Goal: Information Seeking & Learning: Learn about a topic

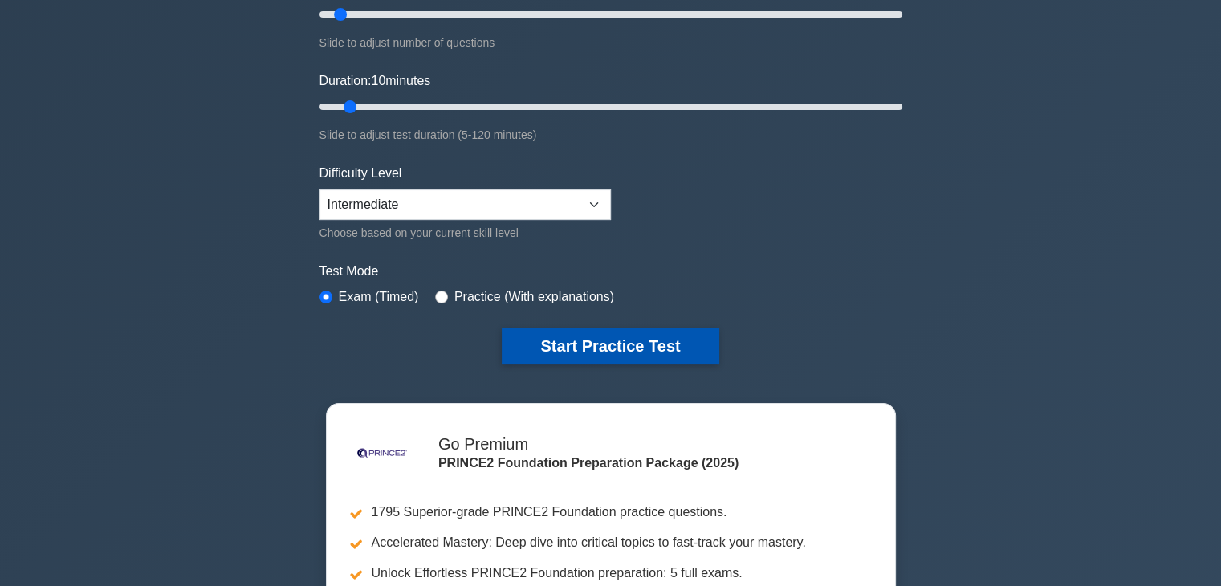
click at [679, 338] on button "Start Practice Test" at bounding box center [610, 345] width 217 height 37
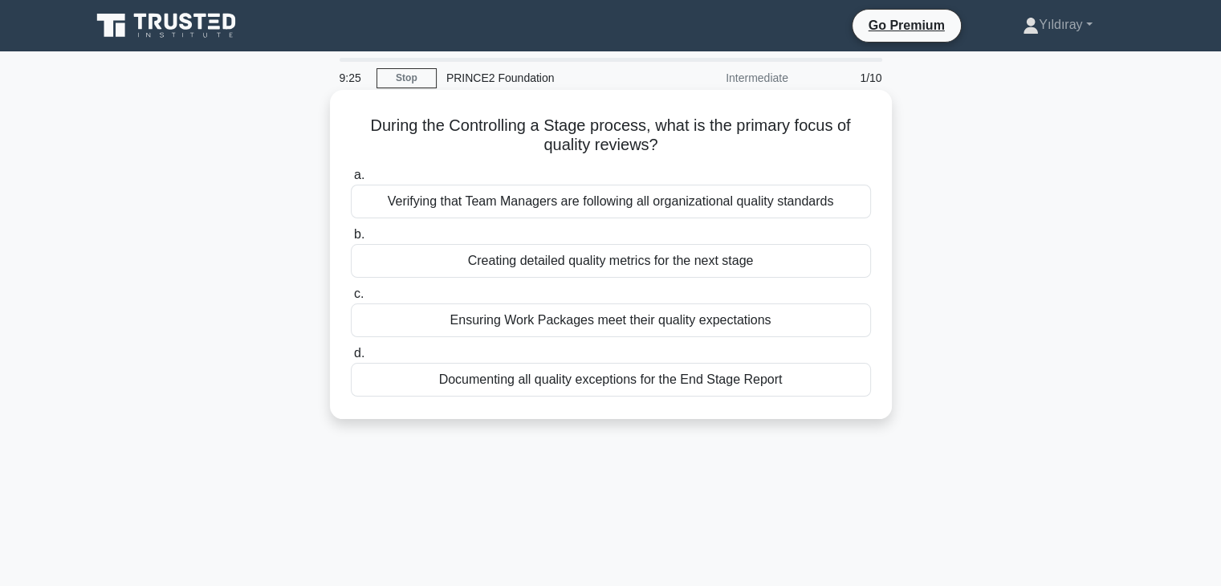
click at [745, 323] on div "Ensuring Work Packages meet their quality expectations" at bounding box center [611, 320] width 520 height 34
click at [351, 299] on input "c. Ensuring Work Packages meet their quality expectations" at bounding box center [351, 294] width 0 height 10
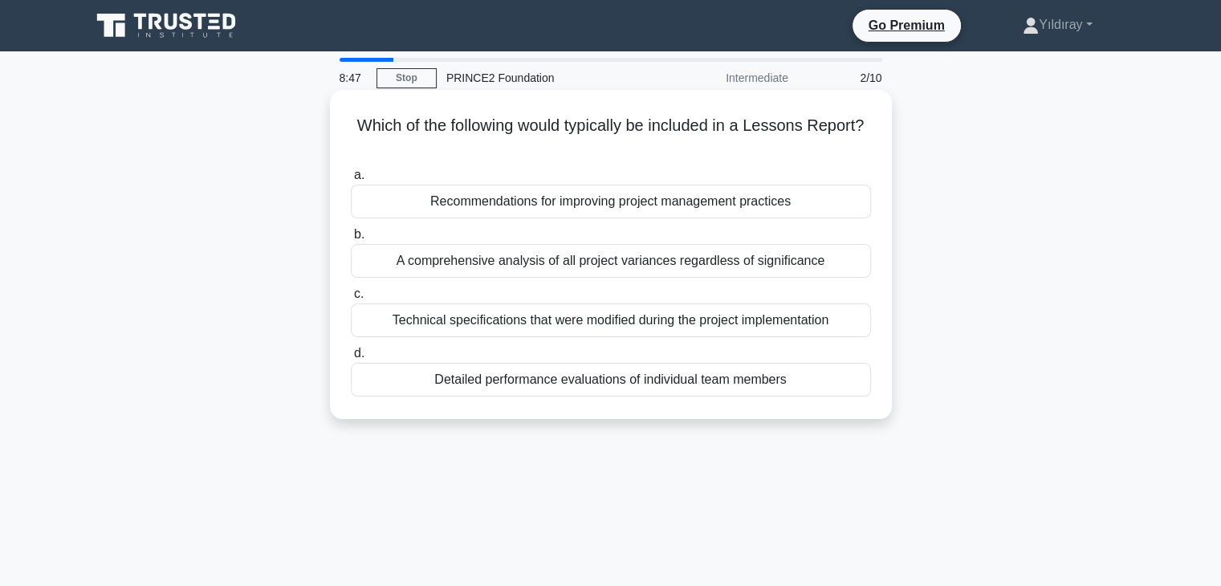
click at [681, 203] on div "Recommendations for improving project management practices" at bounding box center [611, 202] width 520 height 34
click at [351, 181] on input "a. Recommendations for improving project management practices" at bounding box center [351, 175] width 0 height 10
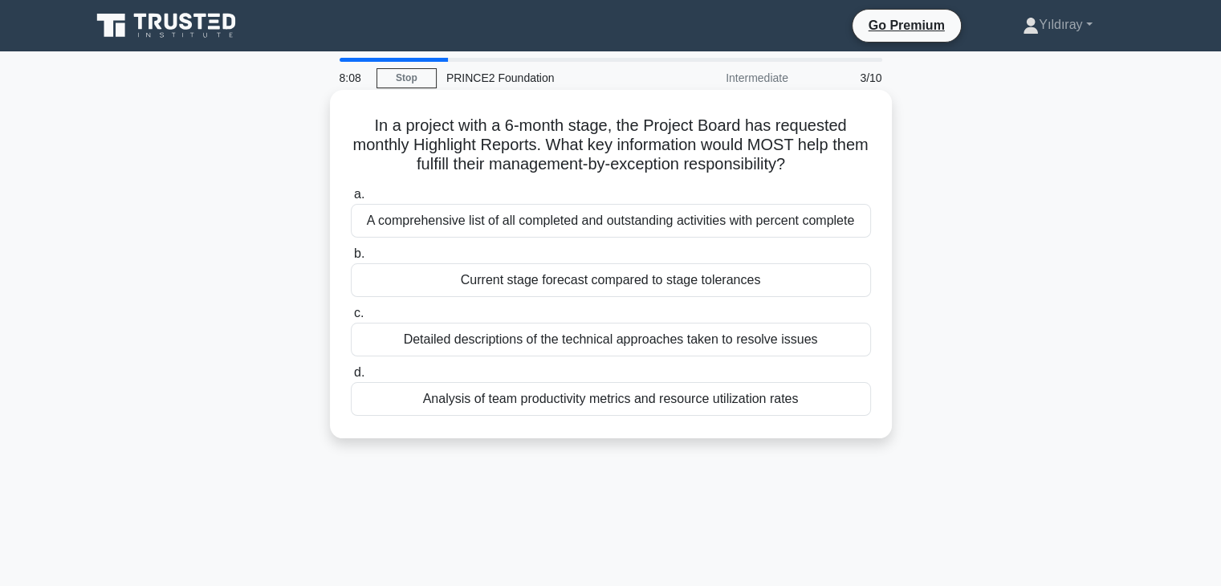
click at [623, 283] on div "Current stage forecast compared to stage tolerances" at bounding box center [611, 280] width 520 height 34
click at [351, 259] on input "b. Current stage forecast compared to stage tolerances" at bounding box center [351, 254] width 0 height 10
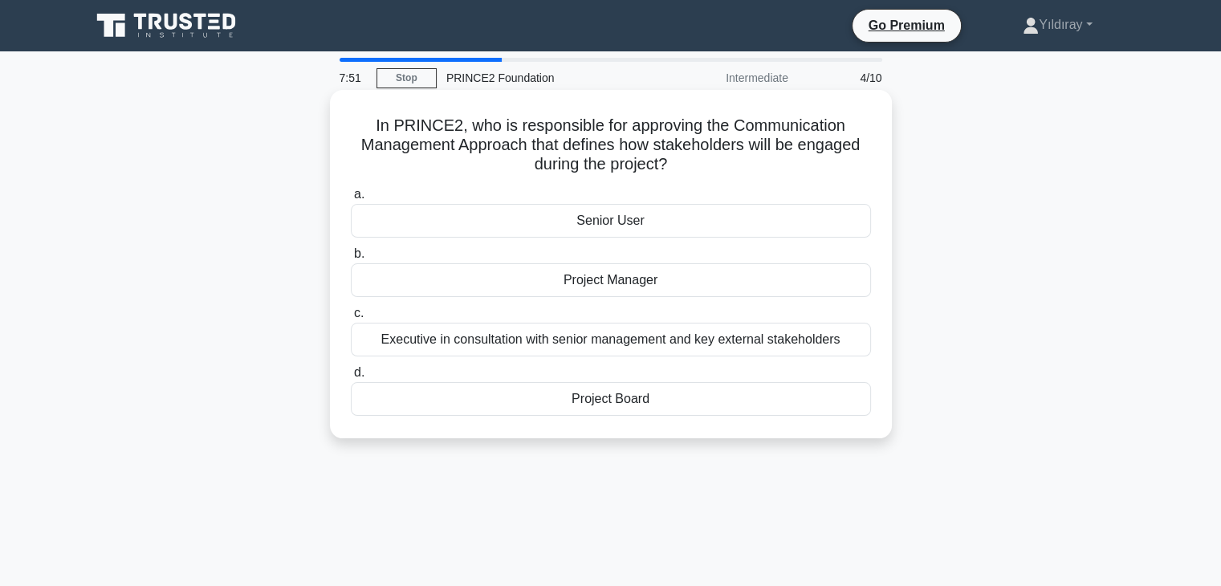
click at [648, 402] on div "Project Board" at bounding box center [611, 399] width 520 height 34
click at [351, 378] on input "d. Project Board" at bounding box center [351, 373] width 0 height 10
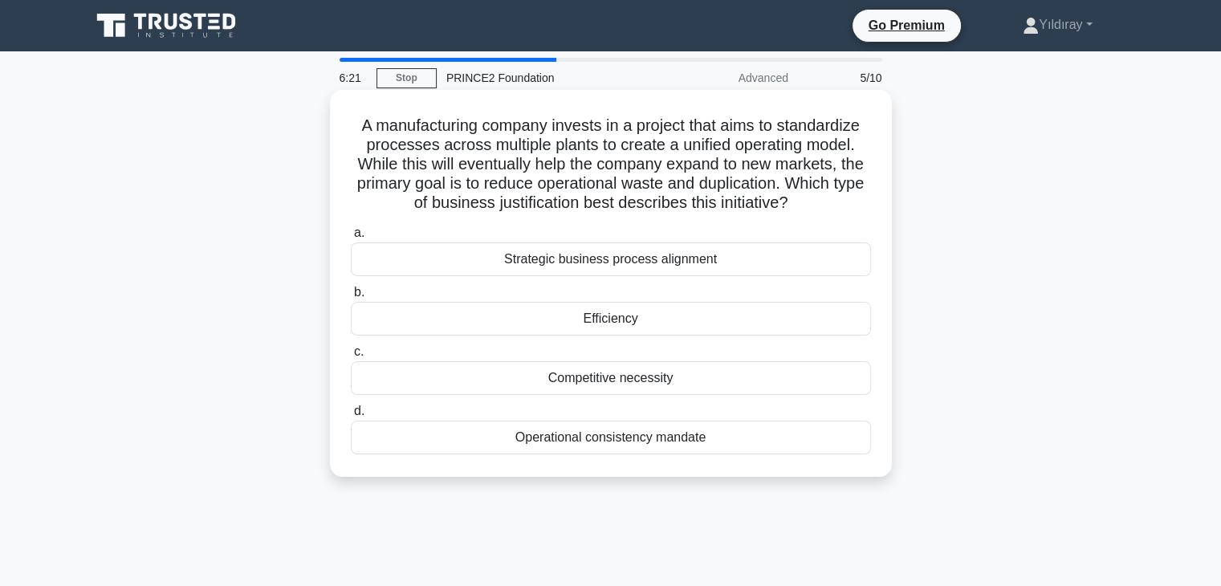
click at [643, 439] on div "Operational consistency mandate" at bounding box center [611, 438] width 520 height 34
click at [351, 416] on input "d. Operational consistency mandate" at bounding box center [351, 411] width 0 height 10
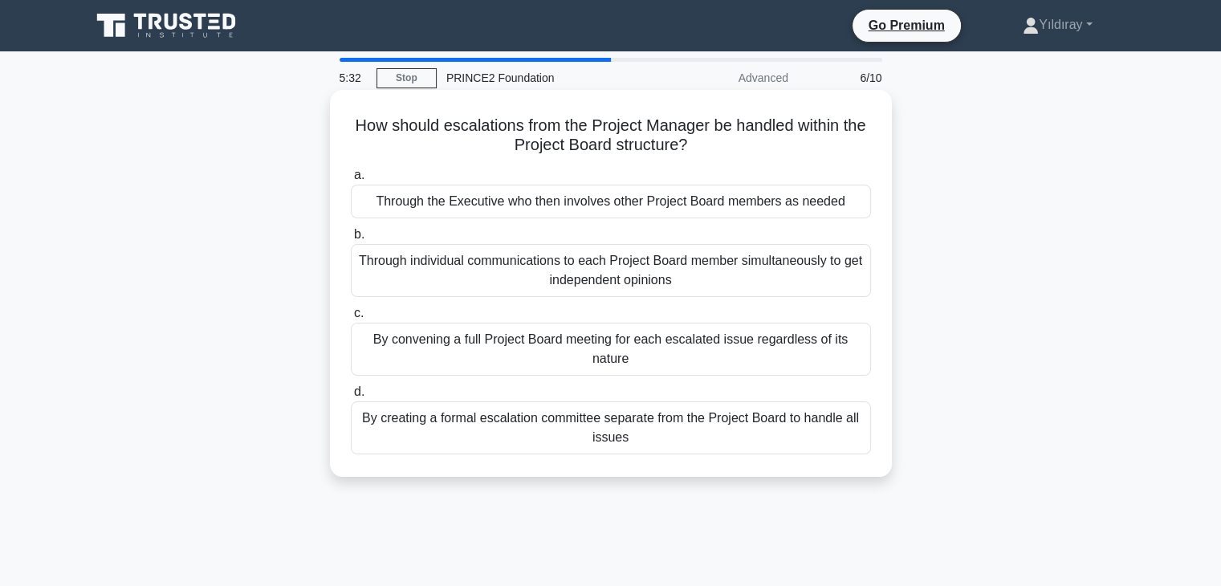
click at [681, 431] on div "By creating a formal escalation committee separate from the Project Board to ha…" at bounding box center [611, 427] width 520 height 53
click at [351, 397] on input "d. By creating a formal escalation committee separate from the Project Board to…" at bounding box center [351, 392] width 0 height 10
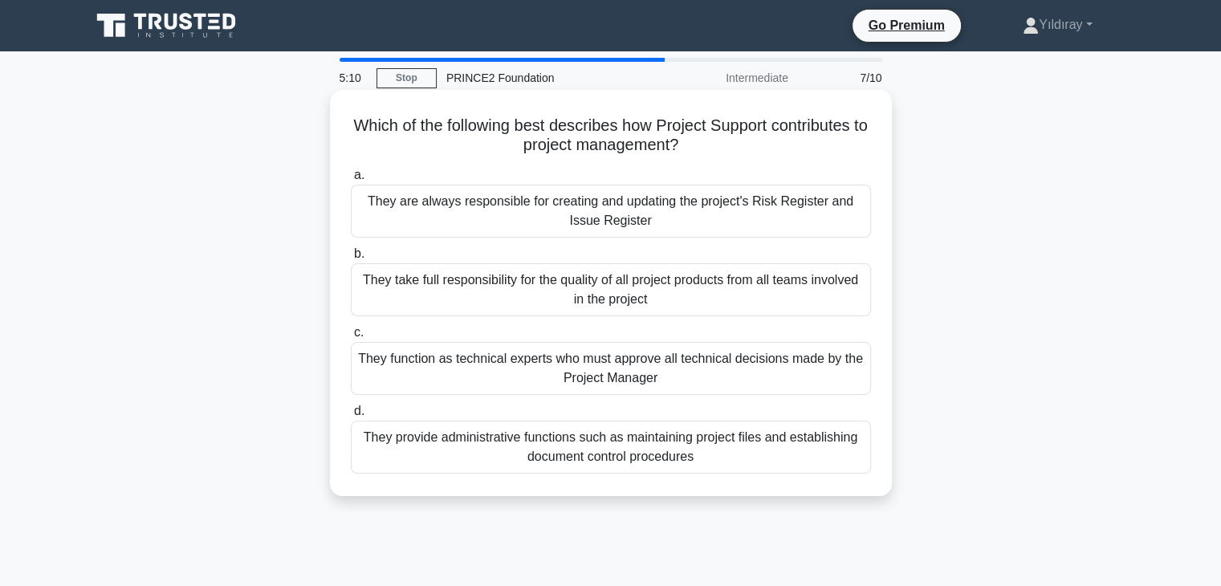
click at [831, 443] on div "They provide administrative functions such as maintaining project files and est…" at bounding box center [611, 447] width 520 height 53
click at [351, 416] on input "d. They provide administrative functions such as maintaining project files and …" at bounding box center [351, 411] width 0 height 10
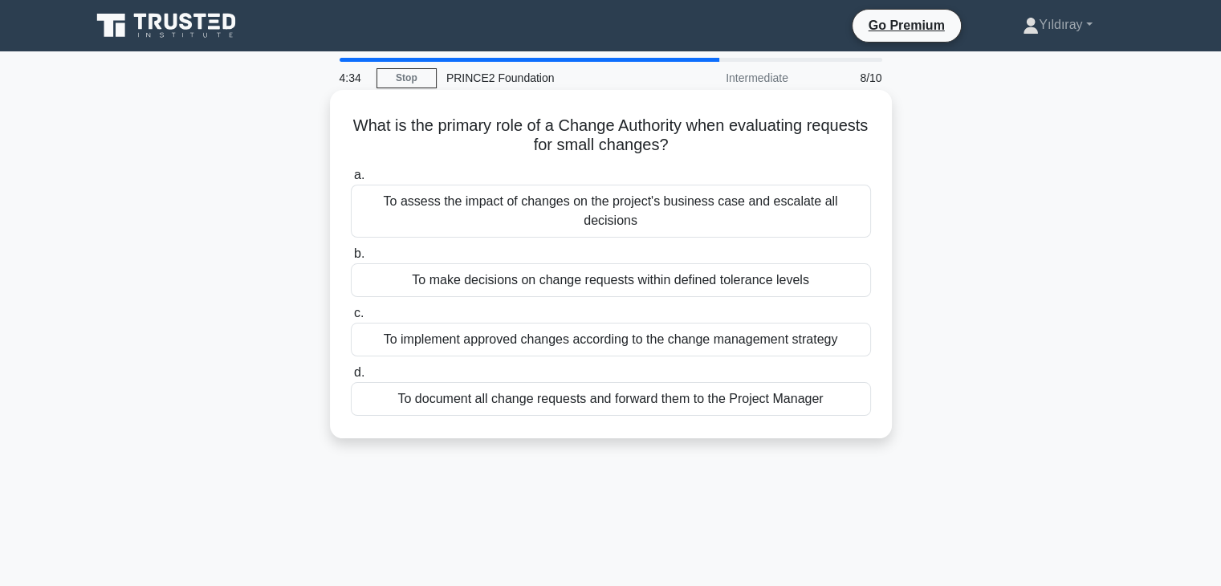
click at [760, 271] on div "To make decisions on change requests within defined tolerance levels" at bounding box center [611, 280] width 520 height 34
click at [351, 259] on input "b. To make decisions on change requests within defined tolerance levels" at bounding box center [351, 254] width 0 height 10
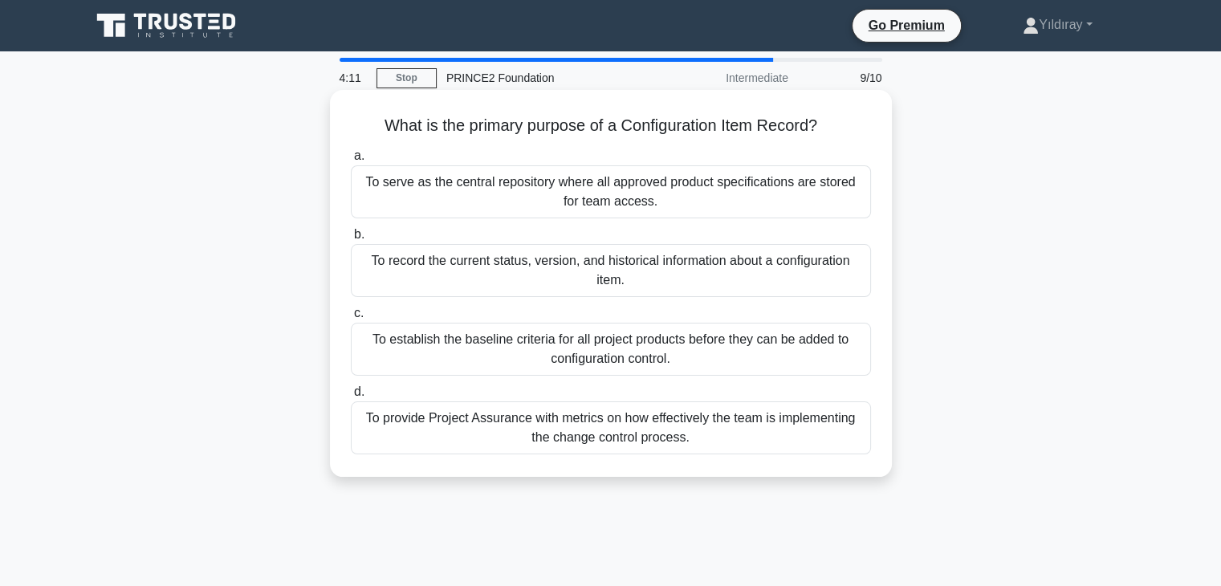
click at [566, 270] on div "To record the current status, version, and historical information about a confi…" at bounding box center [611, 270] width 520 height 53
click at [351, 240] on input "b. To record the current status, version, and historical information about a co…" at bounding box center [351, 235] width 0 height 10
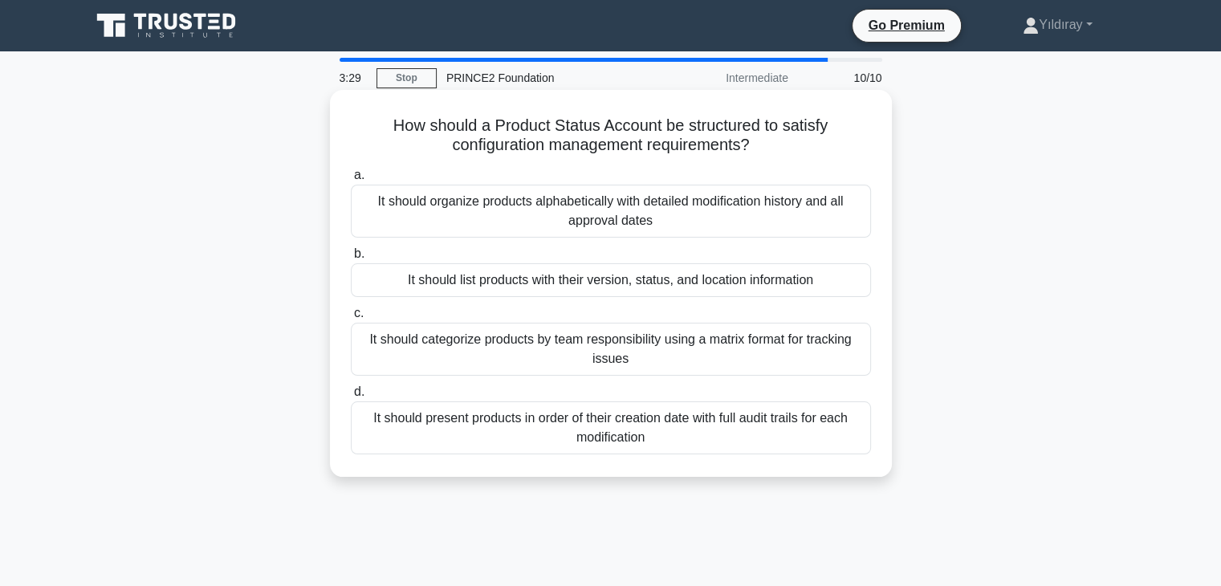
click at [640, 286] on div "It should list products with their version, status, and location information" at bounding box center [611, 280] width 520 height 34
click at [351, 259] on input "b. It should list products with their version, status, and location information" at bounding box center [351, 254] width 0 height 10
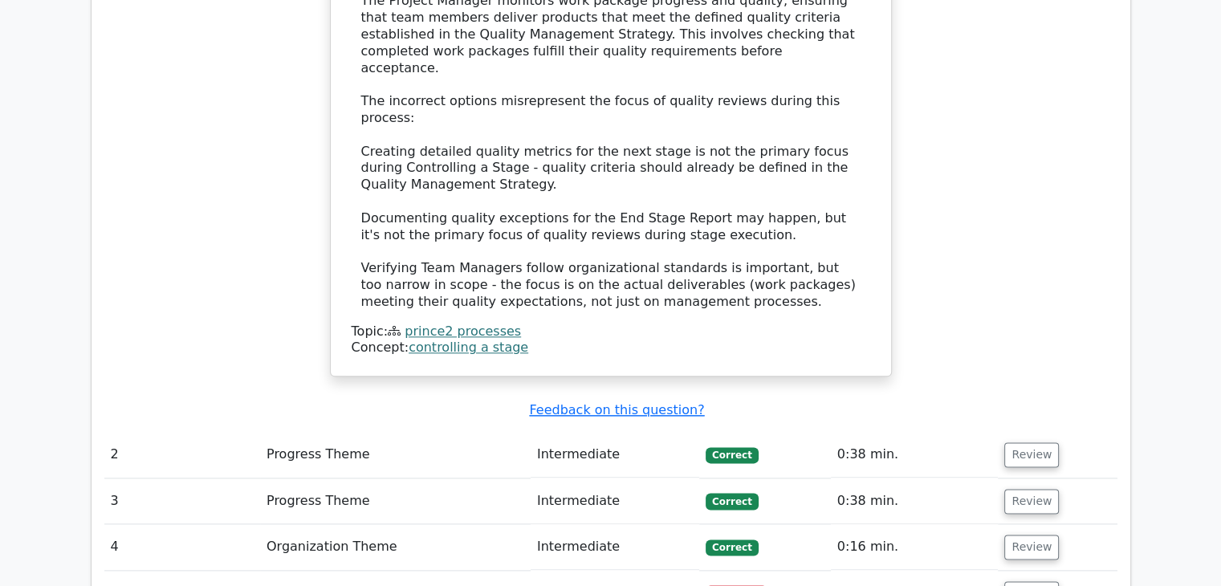
scroll to position [1862, 0]
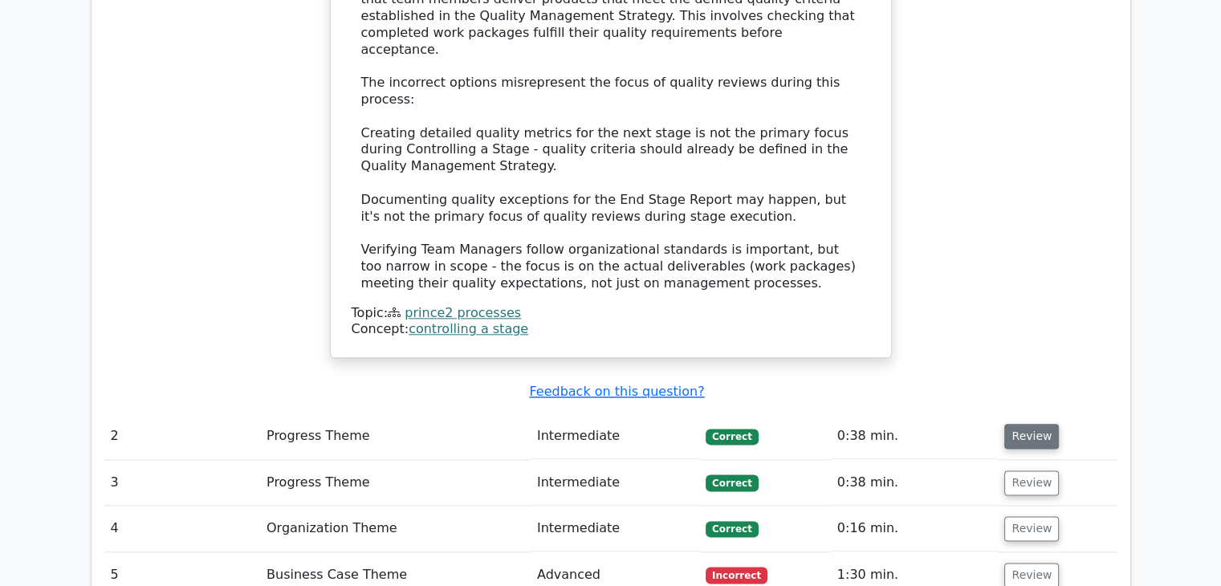
click at [1026, 424] on button "Review" at bounding box center [1031, 436] width 55 height 25
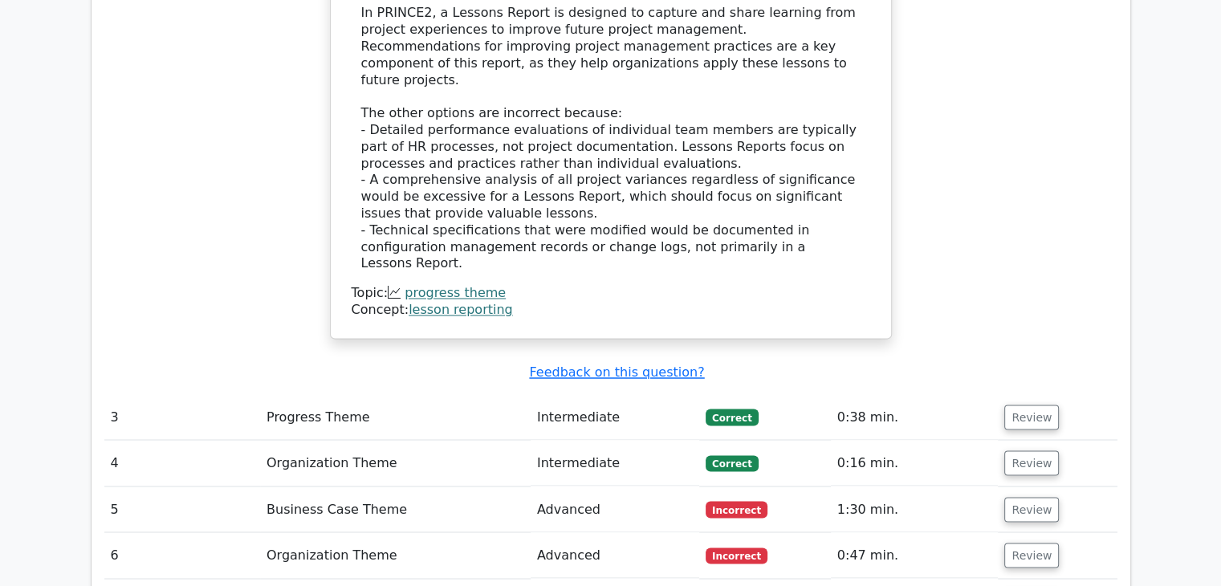
scroll to position [2664, 0]
click at [1032, 404] on button "Review" at bounding box center [1031, 416] width 55 height 25
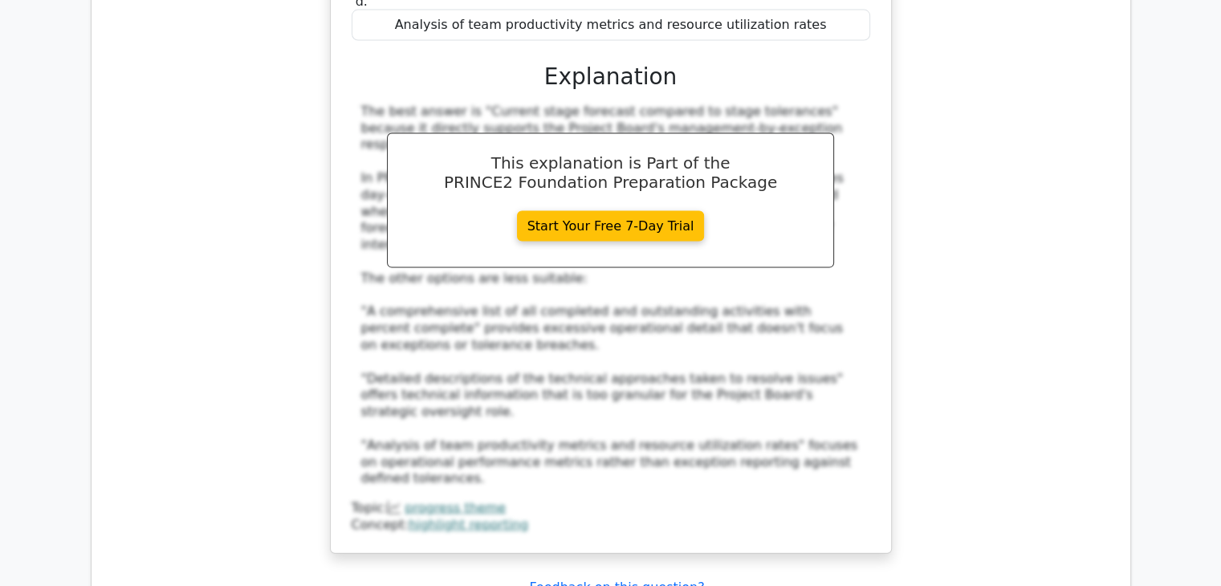
scroll to position [3435, 0]
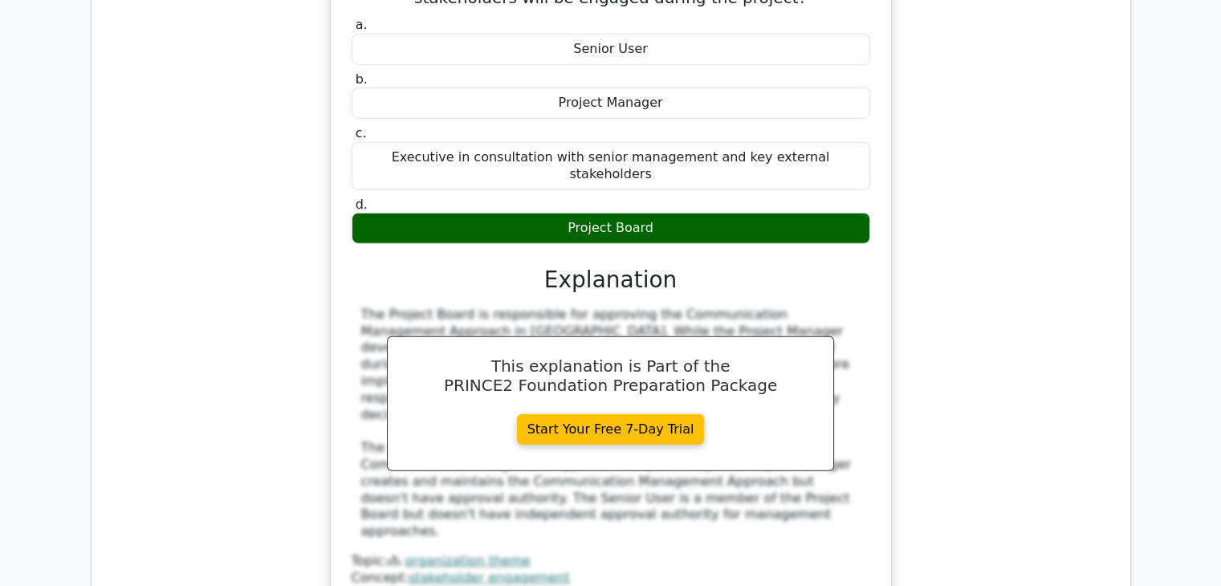
scroll to position [4205, 0]
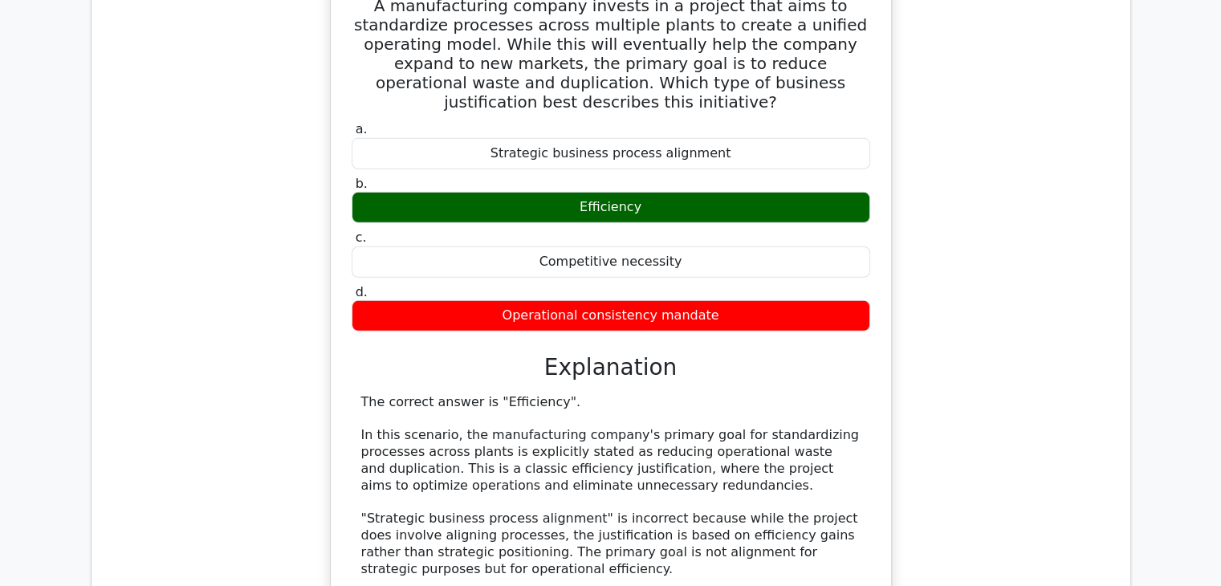
scroll to position [4943, 0]
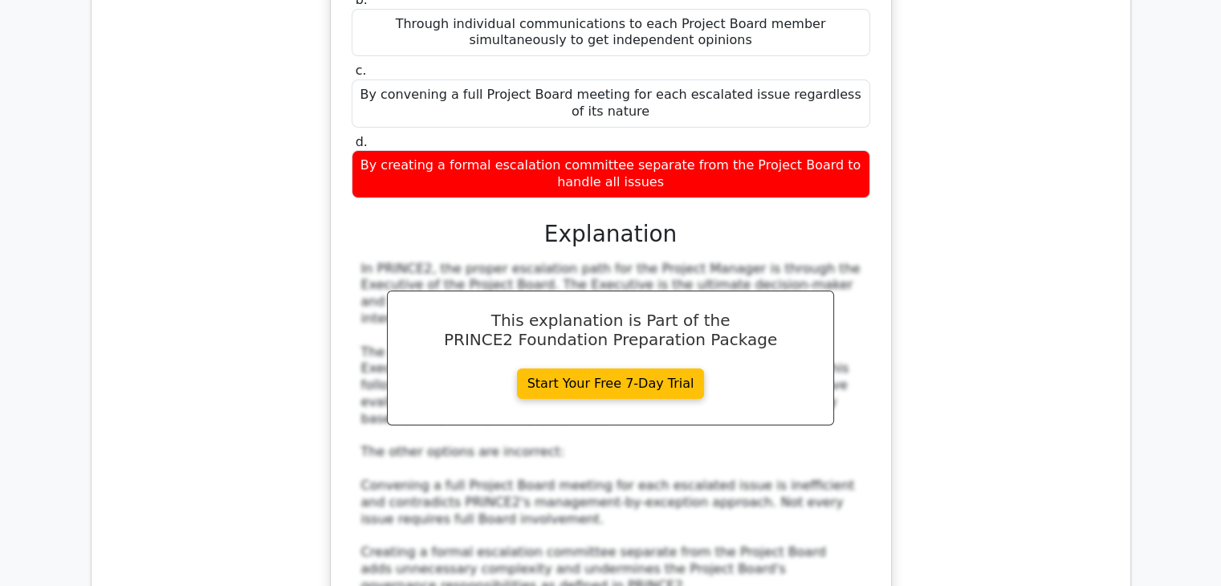
scroll to position [5971, 0]
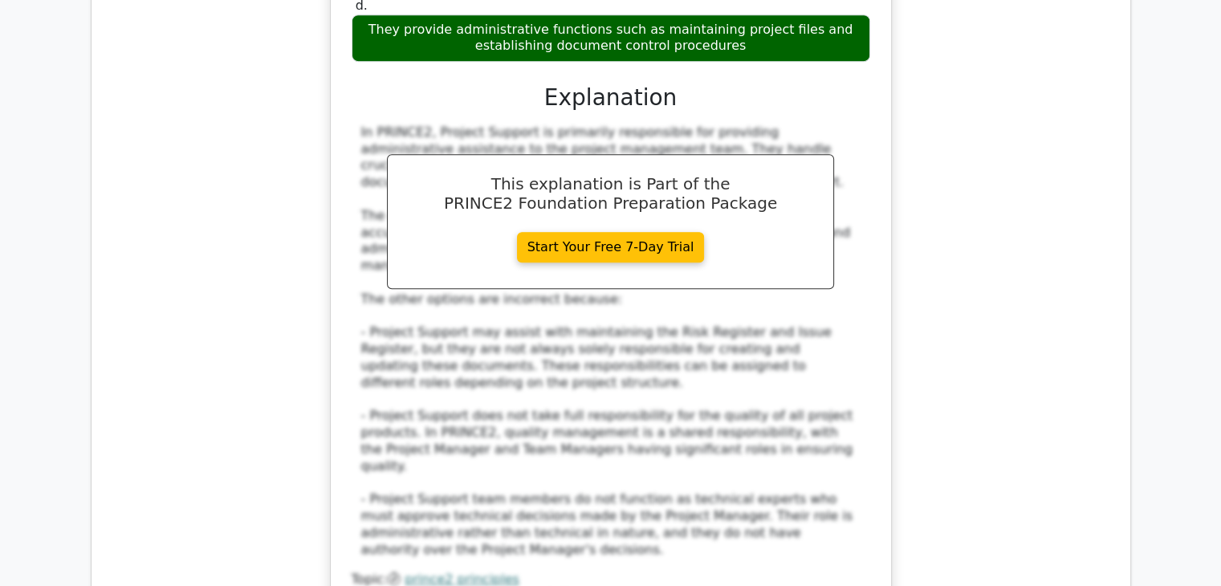
scroll to position [7062, 0]
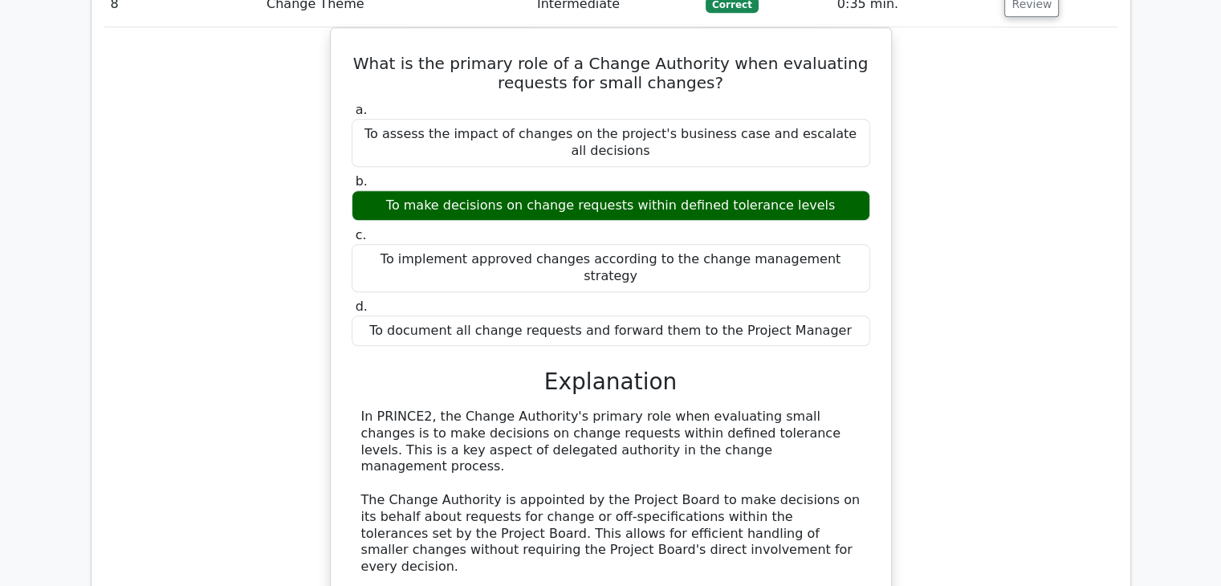
scroll to position [7768, 0]
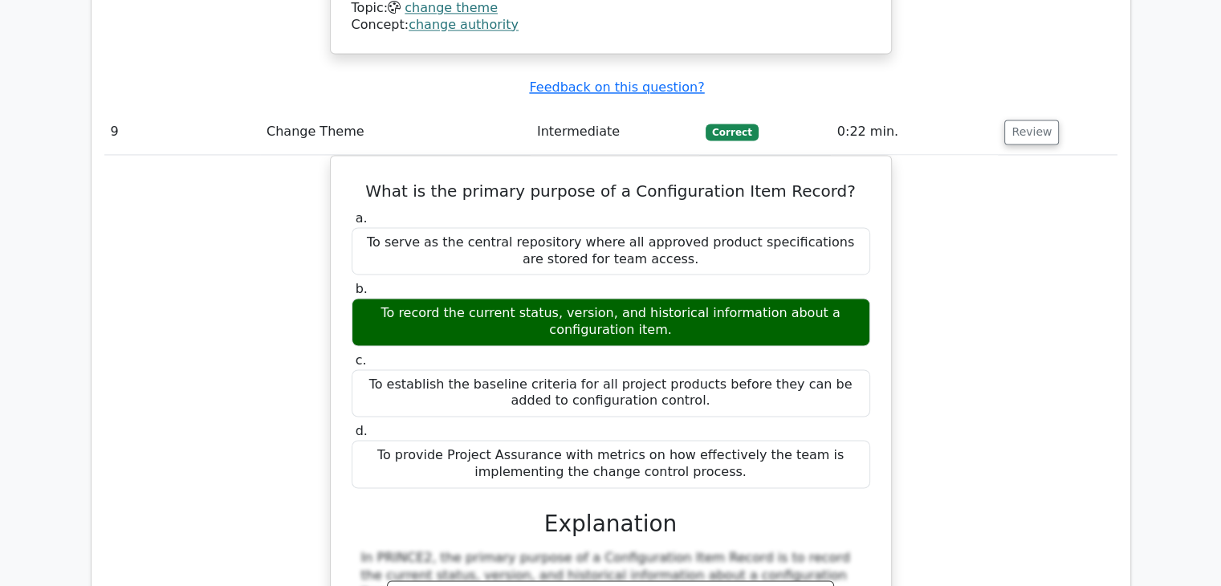
scroll to position [8603, 0]
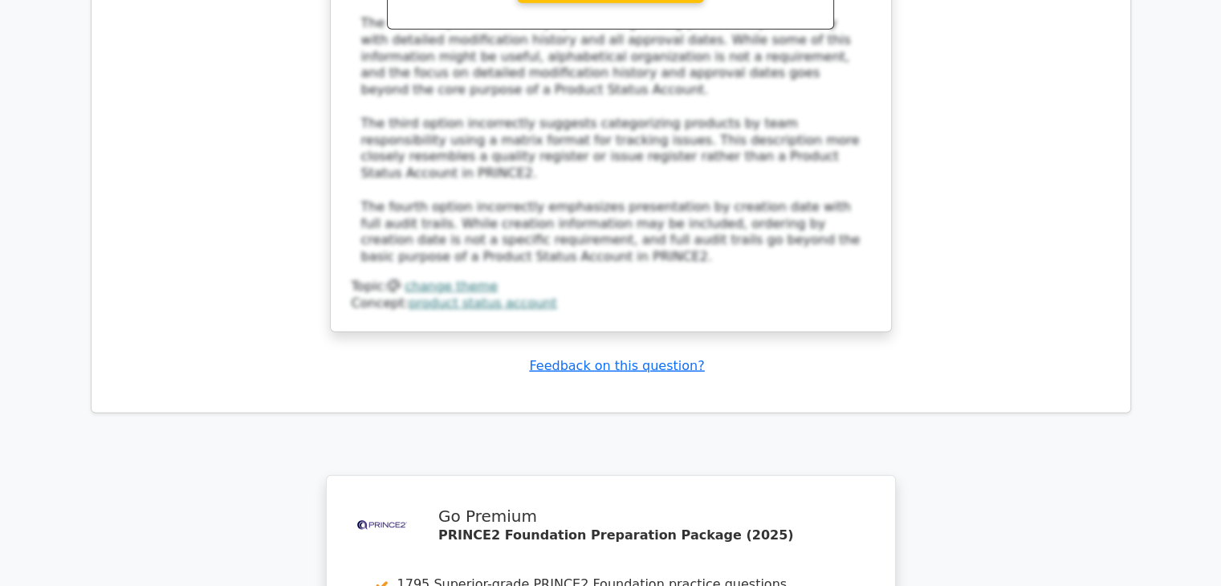
scroll to position [10047, 0]
